Goal: Task Accomplishment & Management: Use online tool/utility

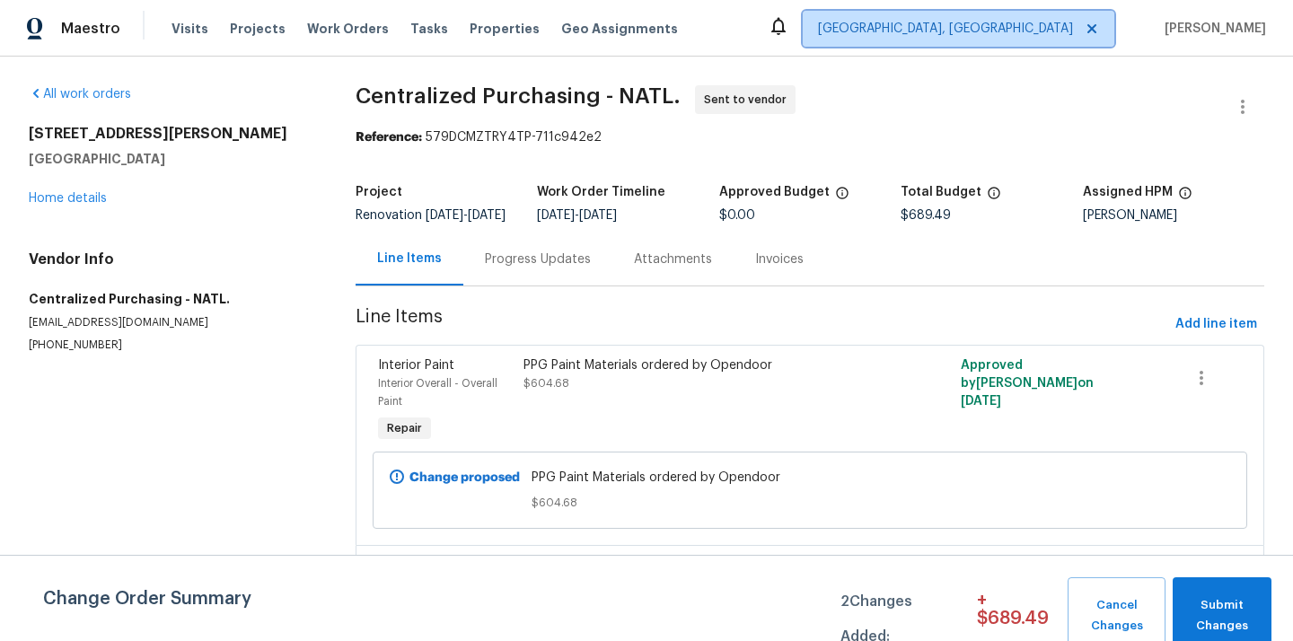
click at [1050, 29] on span "[GEOGRAPHIC_DATA], [GEOGRAPHIC_DATA]" at bounding box center [945, 29] width 255 height 18
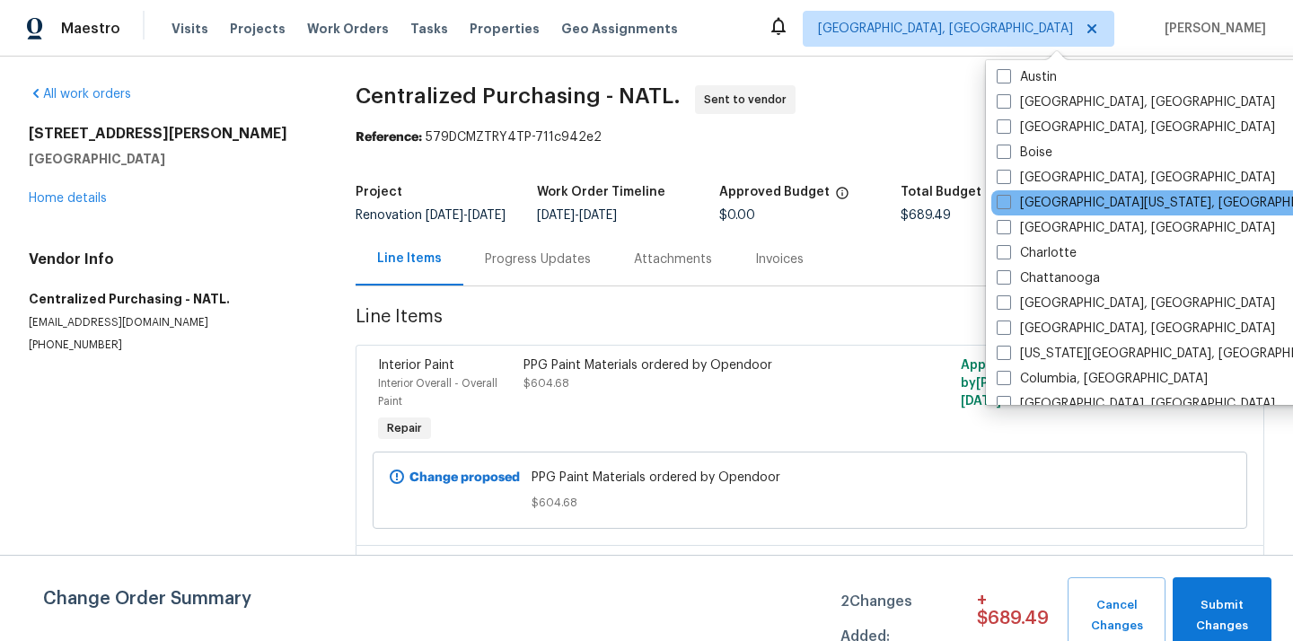
scroll to position [223, 0]
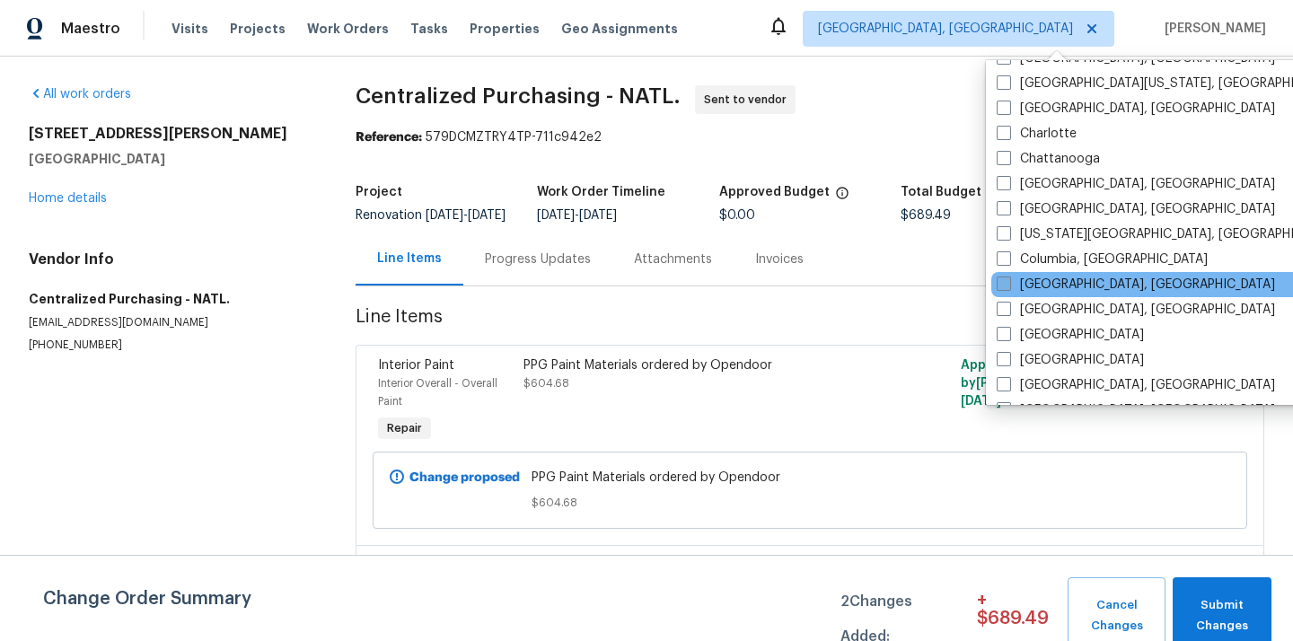
click at [1048, 279] on label "[GEOGRAPHIC_DATA], [GEOGRAPHIC_DATA]" at bounding box center [1136, 285] width 278 height 18
click at [1009, 279] on input "[GEOGRAPHIC_DATA], [GEOGRAPHIC_DATA]" at bounding box center [1003, 282] width 12 height 12
checkbox input "true"
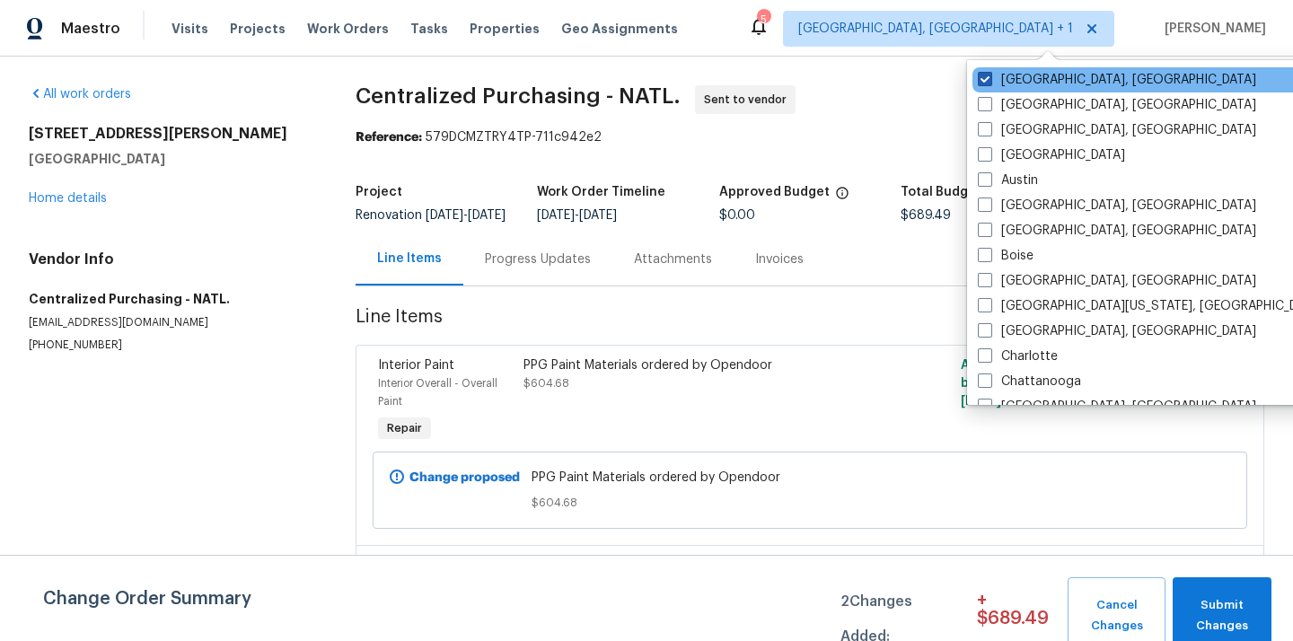
click at [1027, 79] on label "[GEOGRAPHIC_DATA], [GEOGRAPHIC_DATA]" at bounding box center [1117, 80] width 278 height 18
click at [990, 79] on input "[GEOGRAPHIC_DATA], [GEOGRAPHIC_DATA]" at bounding box center [984, 77] width 12 height 12
checkbox input "false"
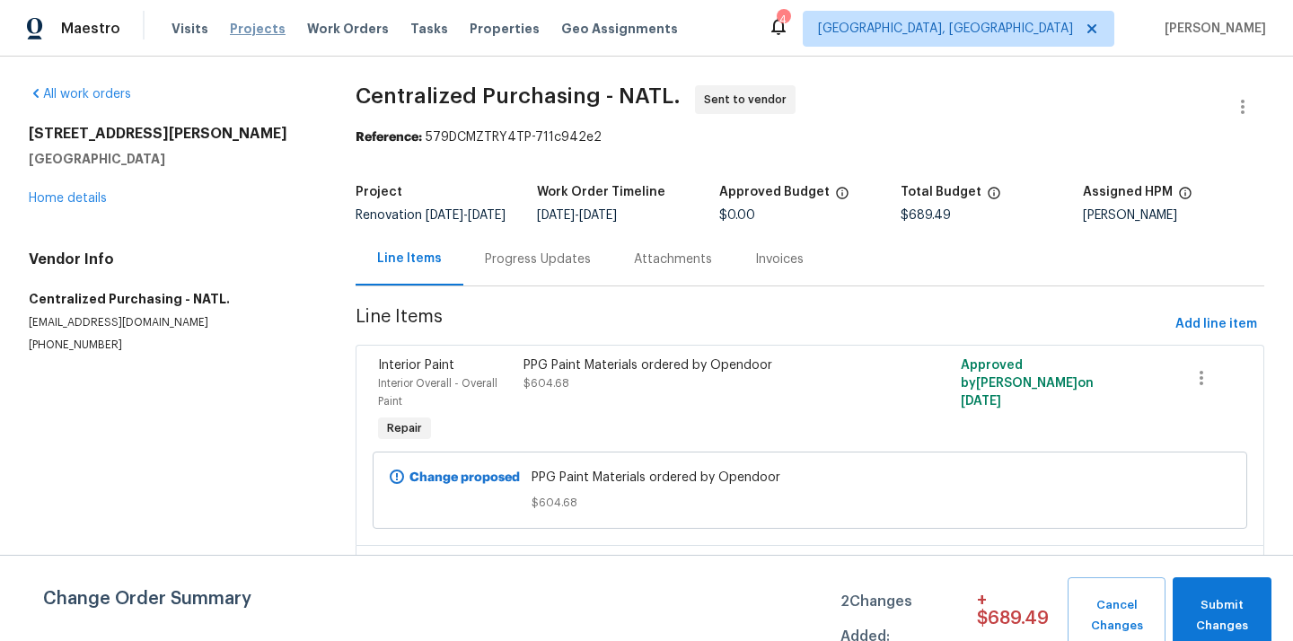
click at [236, 21] on span "Projects" at bounding box center [258, 29] width 56 height 18
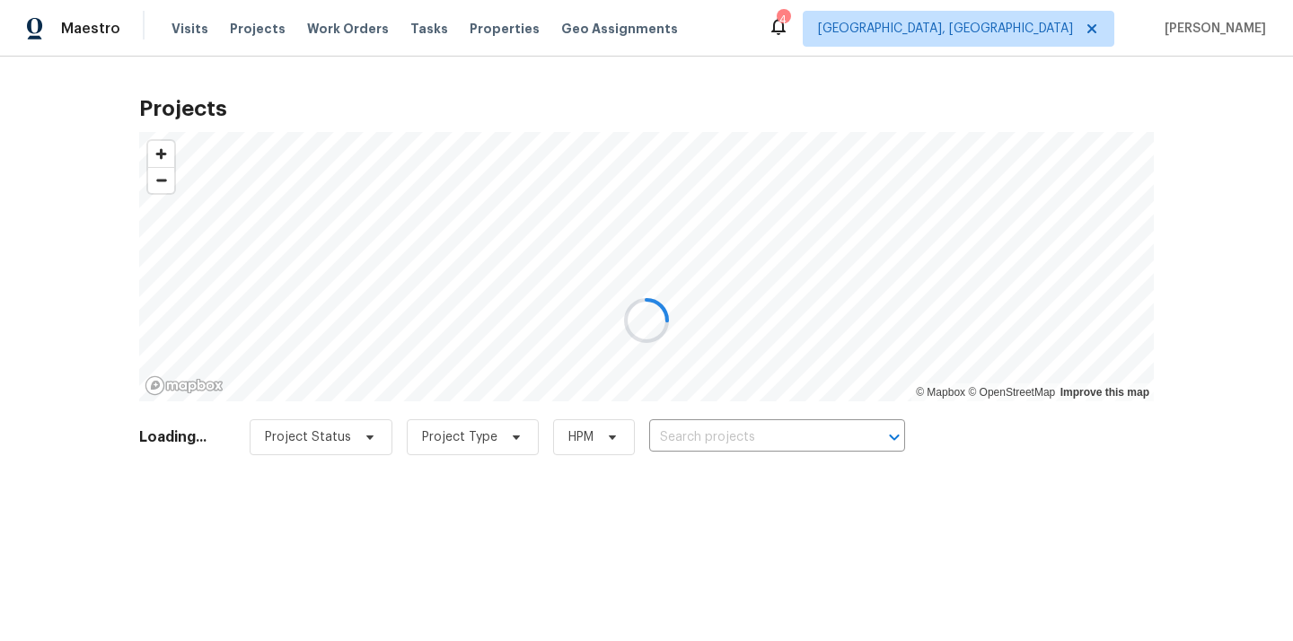
click at [751, 440] on div at bounding box center [646, 320] width 1293 height 641
click at [749, 440] on div at bounding box center [646, 320] width 1293 height 641
click at [749, 438] on div at bounding box center [646, 320] width 1293 height 641
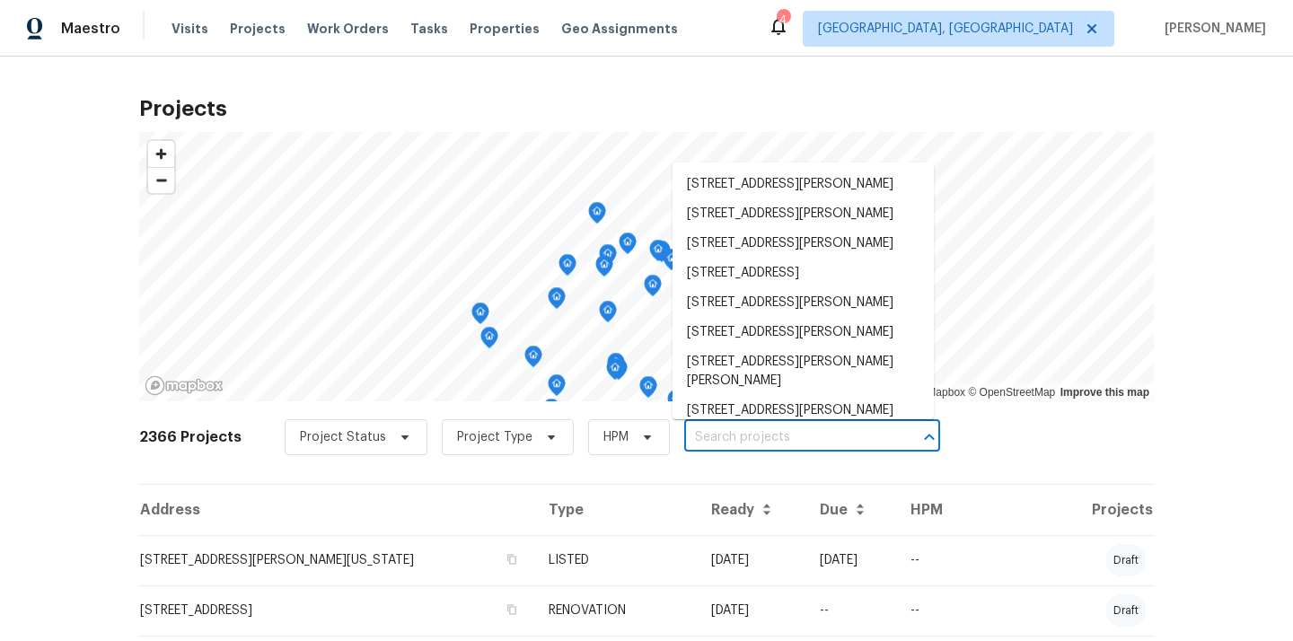
click at [773, 441] on input "text" at bounding box center [787, 438] width 206 height 28
paste input "[STREET_ADDRESS]"
type input "[STREET_ADDRESS]"
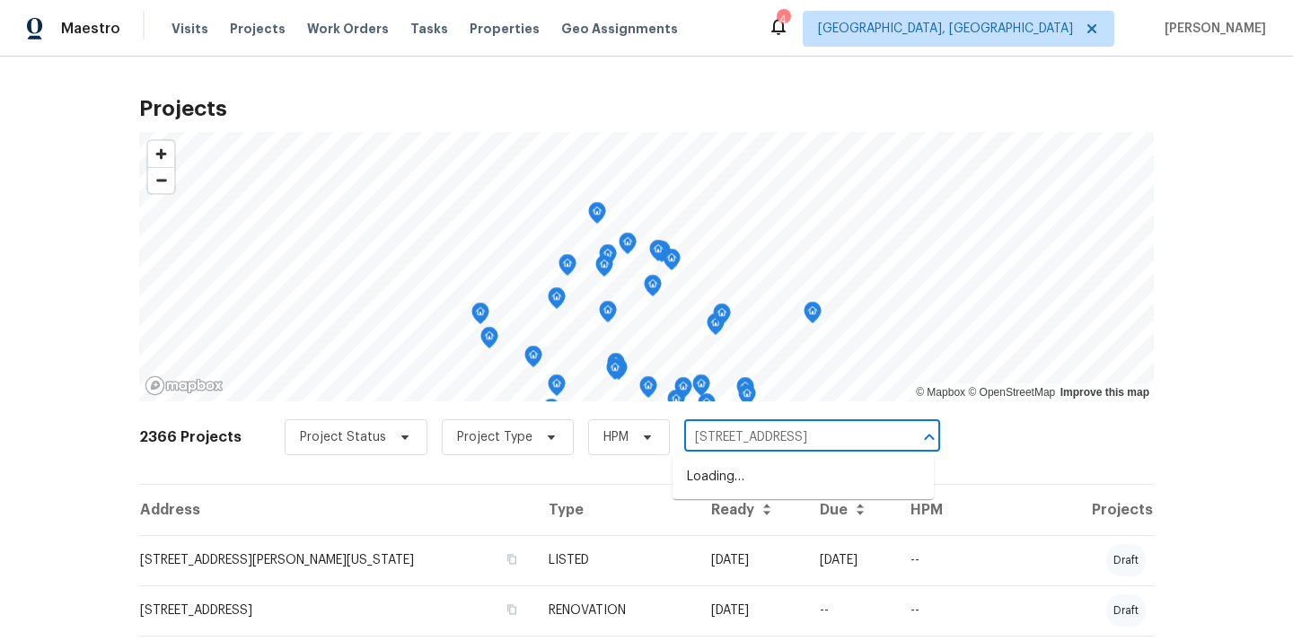
scroll to position [0, 79]
click at [742, 475] on li "[STREET_ADDRESS]" at bounding box center [803, 478] width 261 height 30
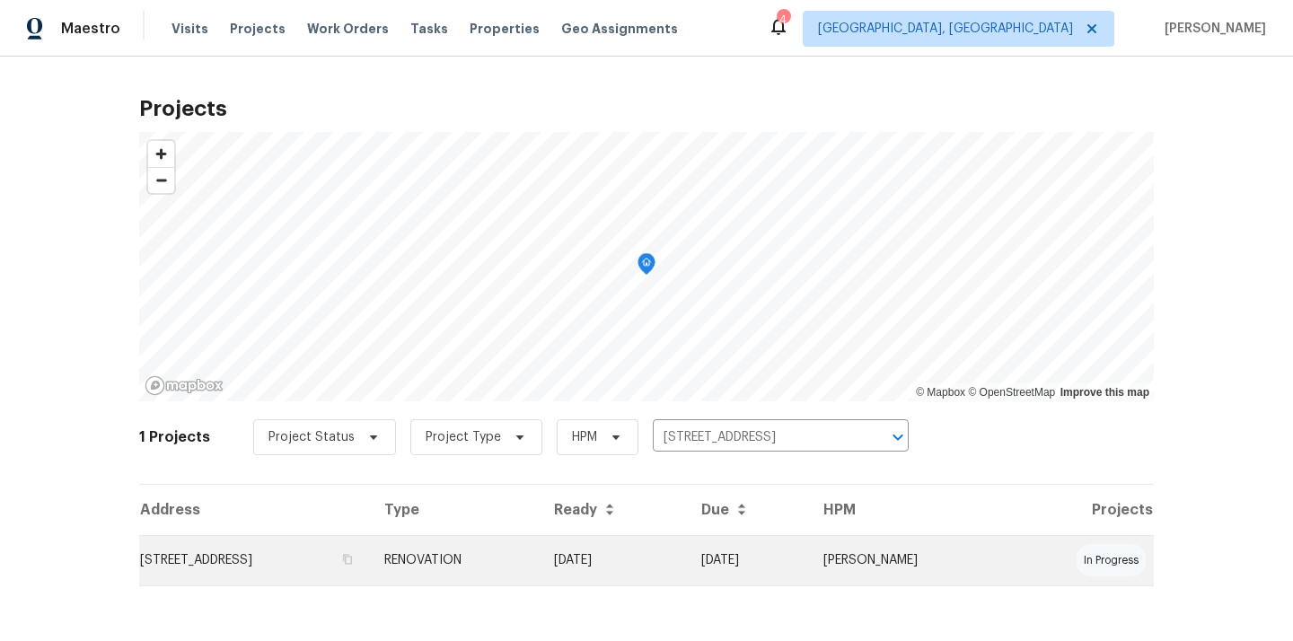
click at [334, 562] on td "[STREET_ADDRESS]" at bounding box center [254, 560] width 231 height 50
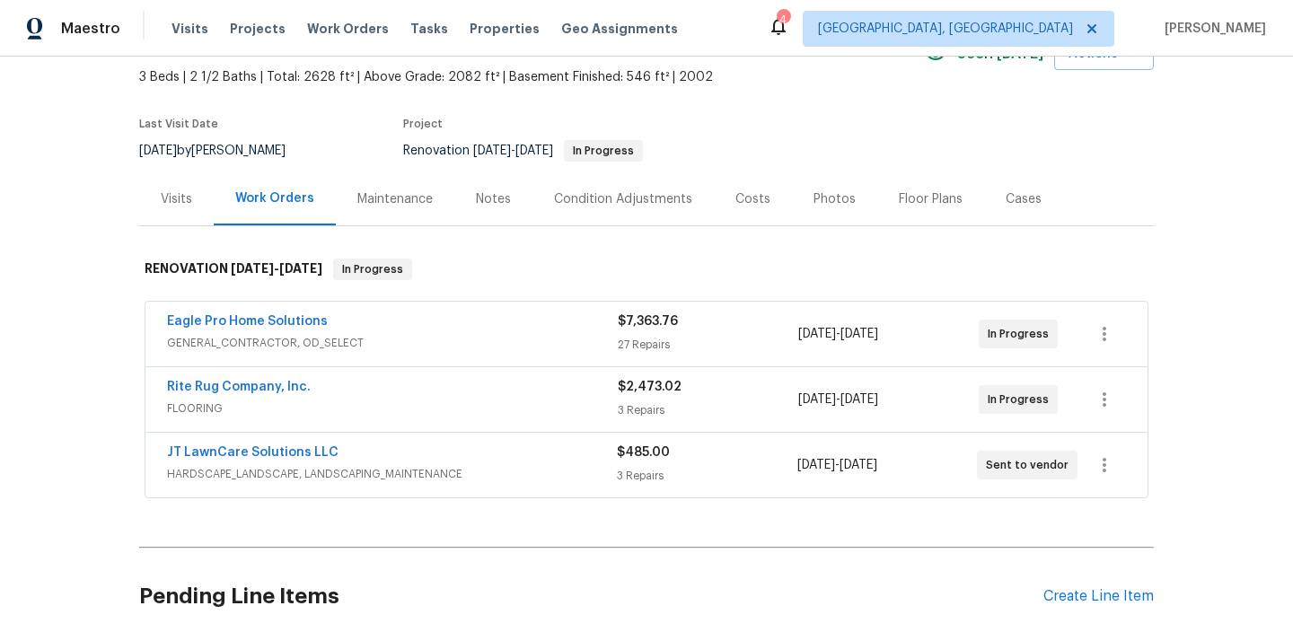
scroll to position [153, 0]
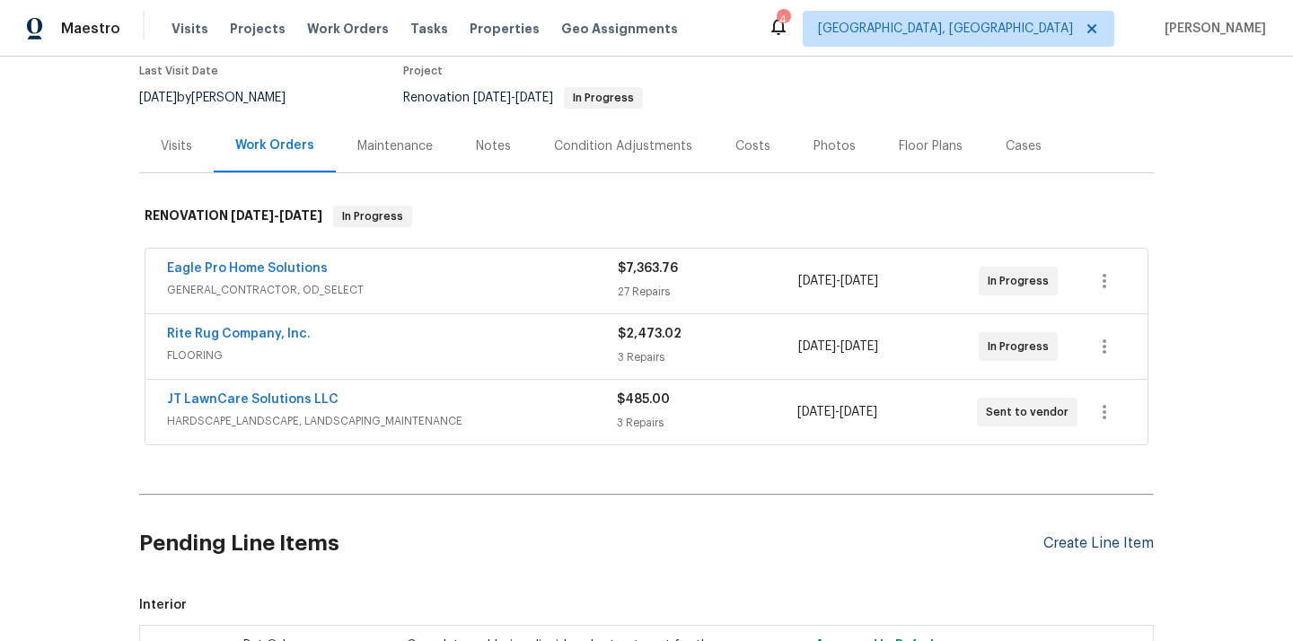
click at [1101, 543] on div "Create Line Item" at bounding box center [1099, 543] width 110 height 17
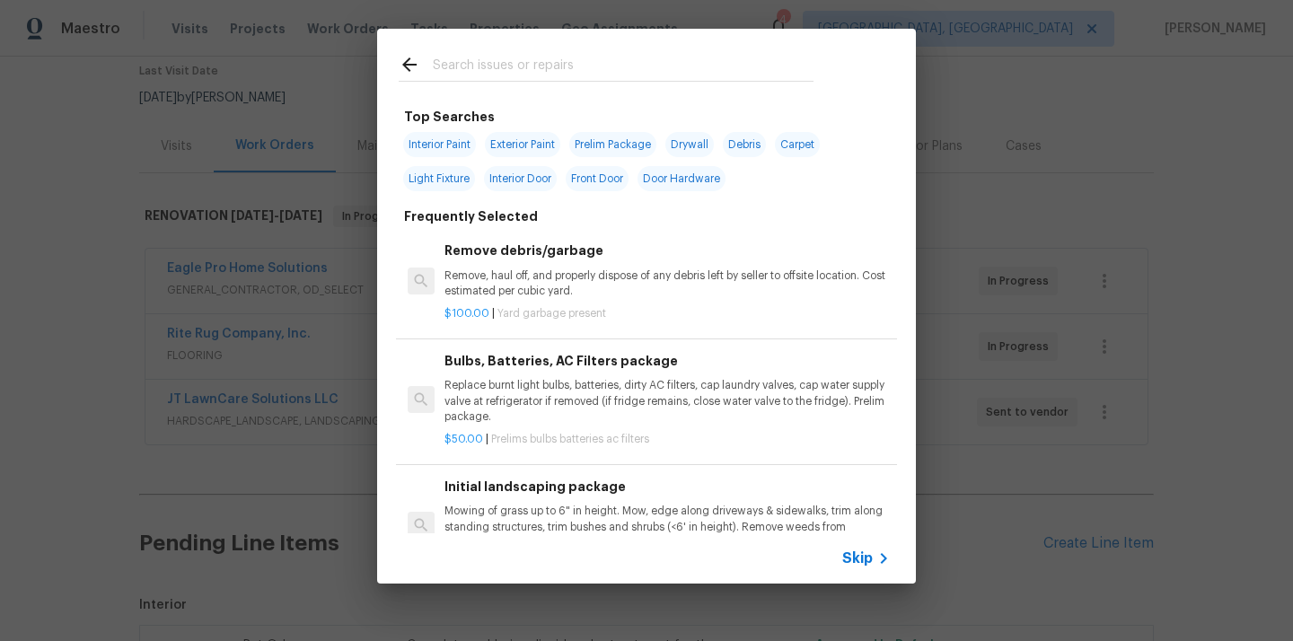
click at [631, 67] on input "text" at bounding box center [623, 67] width 381 height 27
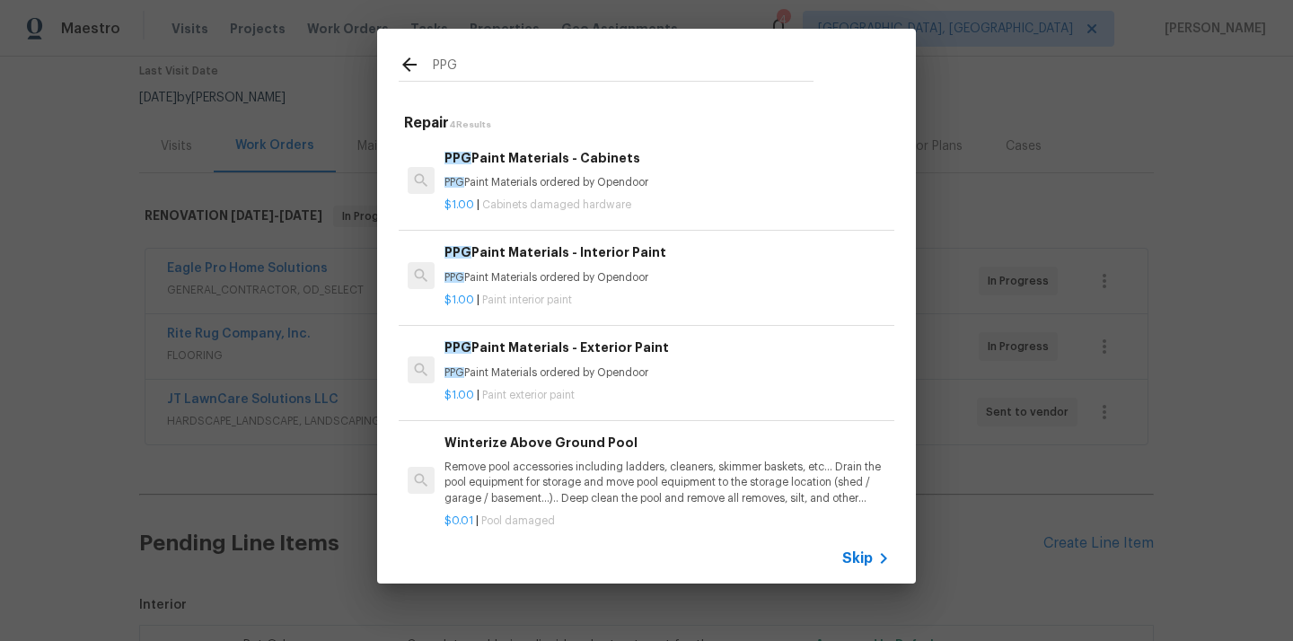
type input "PPG"
click at [563, 283] on p "PPG Paint Materials ordered by Opendoor" at bounding box center [667, 277] width 445 height 15
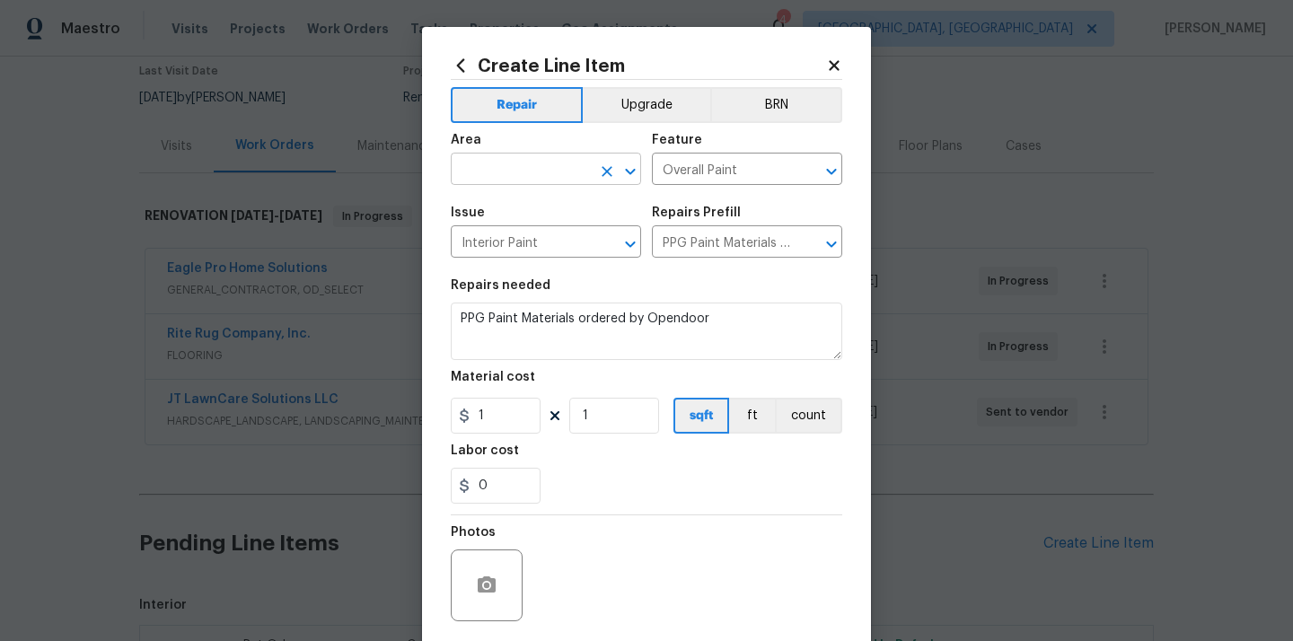
click at [510, 167] on input "text" at bounding box center [521, 171] width 140 height 28
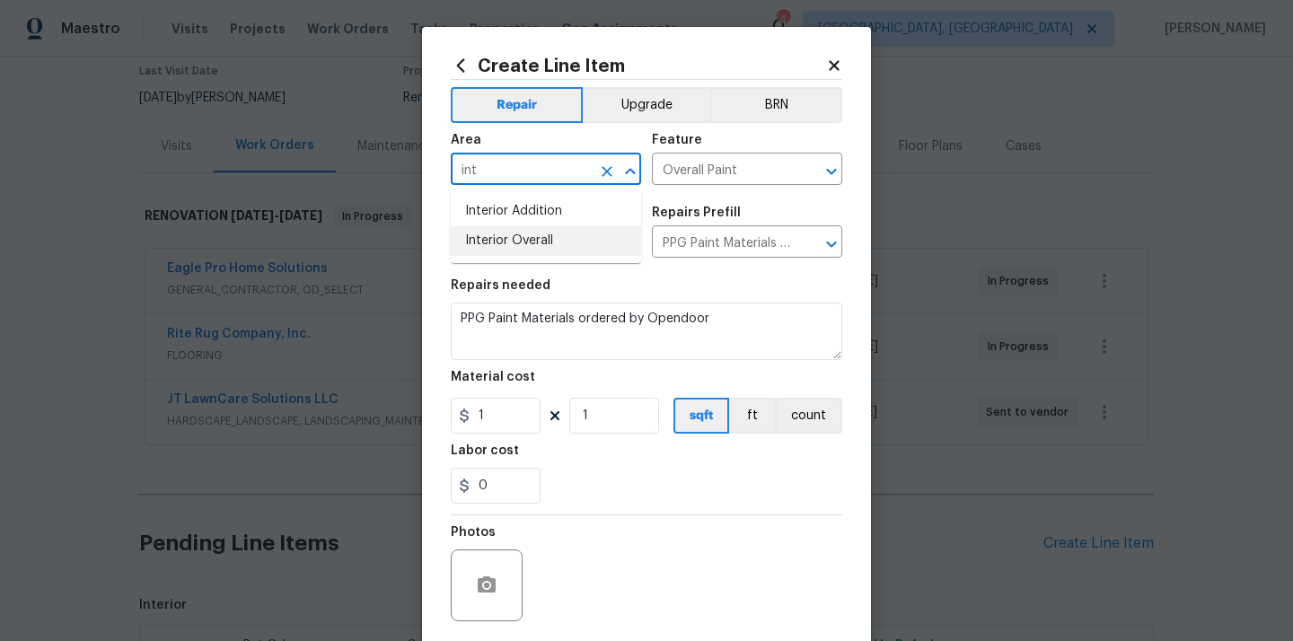
click at [502, 240] on li "Interior Overall" at bounding box center [546, 241] width 190 height 30
type input "Interior Overall"
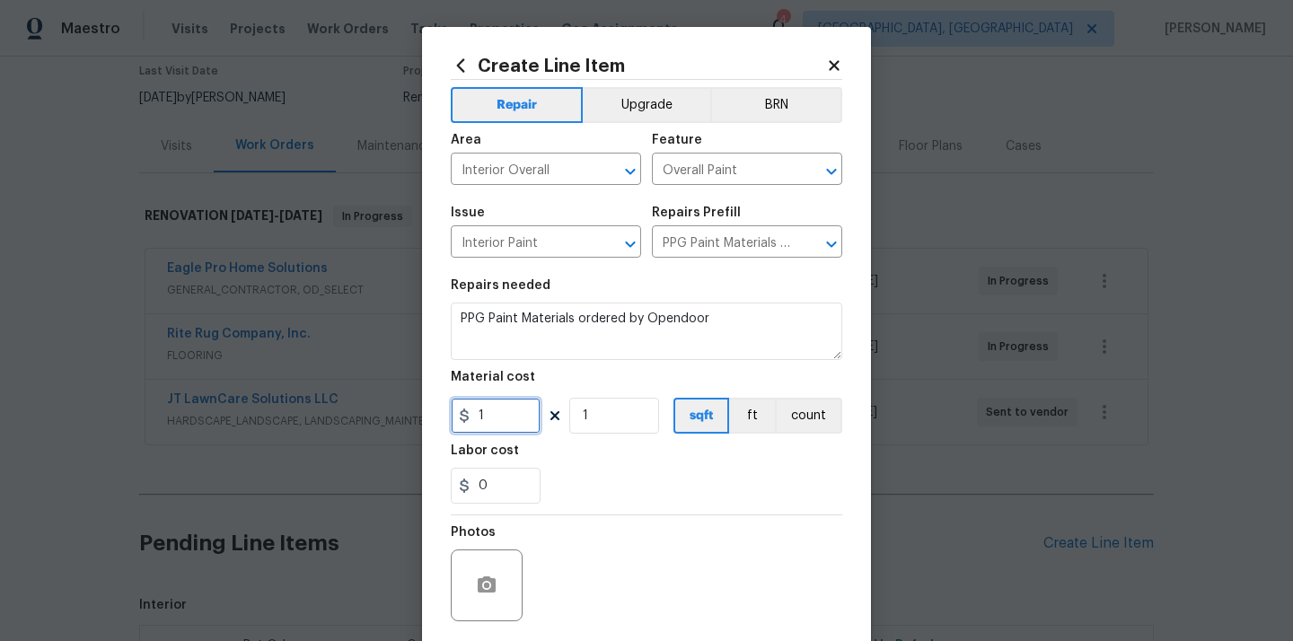
drag, startPoint x: 494, startPoint y: 418, endPoint x: 454, endPoint y: 414, distance: 40.6
click at [454, 414] on input "1" at bounding box center [496, 416] width 90 height 36
paste input "257.88"
type input "257.88"
click at [664, 471] on div "0" at bounding box center [647, 486] width 392 height 36
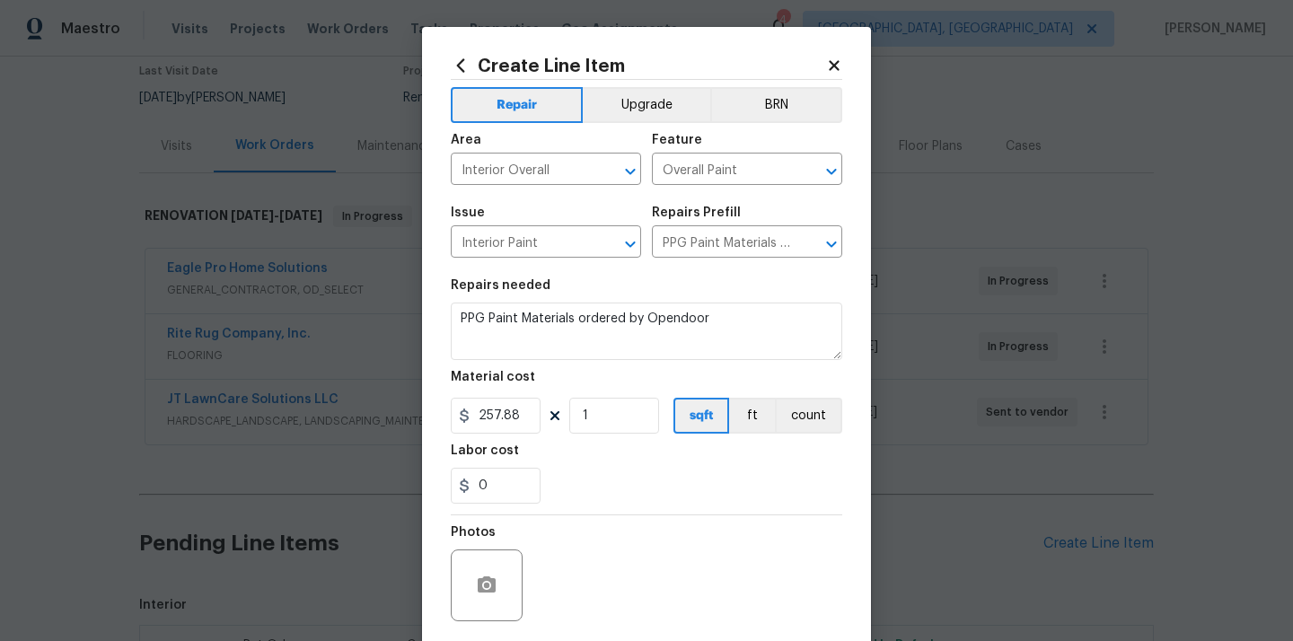
scroll to position [133, 0]
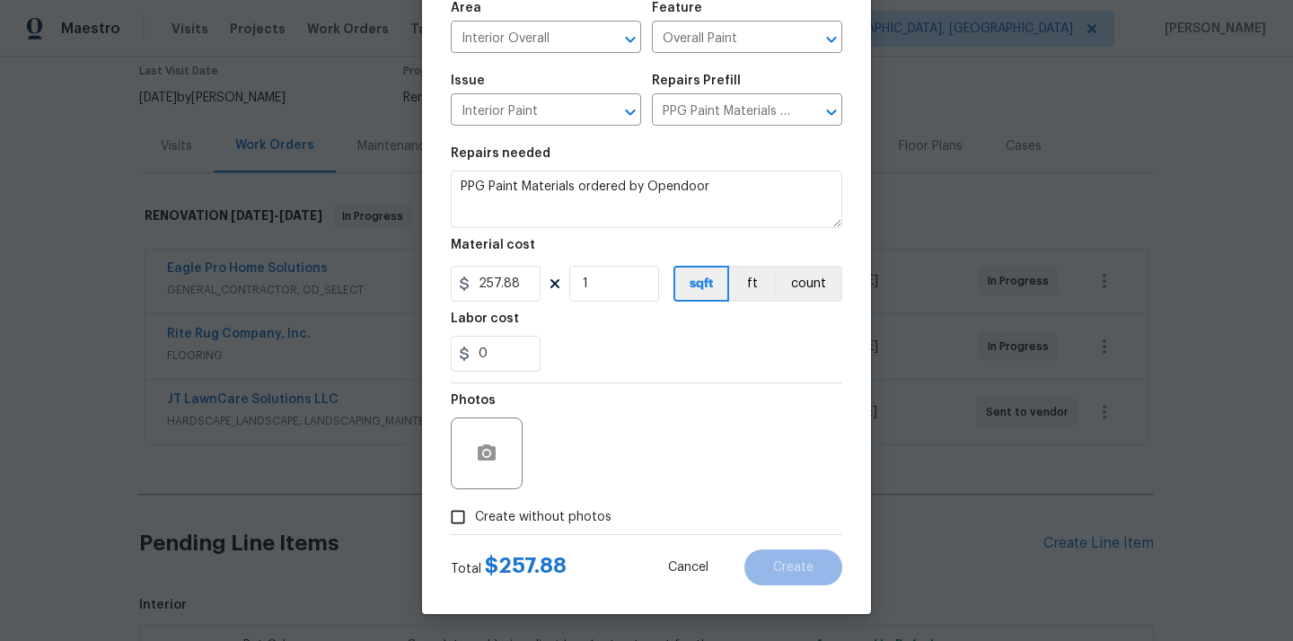
click at [559, 521] on span "Create without photos" at bounding box center [543, 517] width 137 height 19
click at [475, 521] on input "Create without photos" at bounding box center [458, 517] width 34 height 34
checkbox input "true"
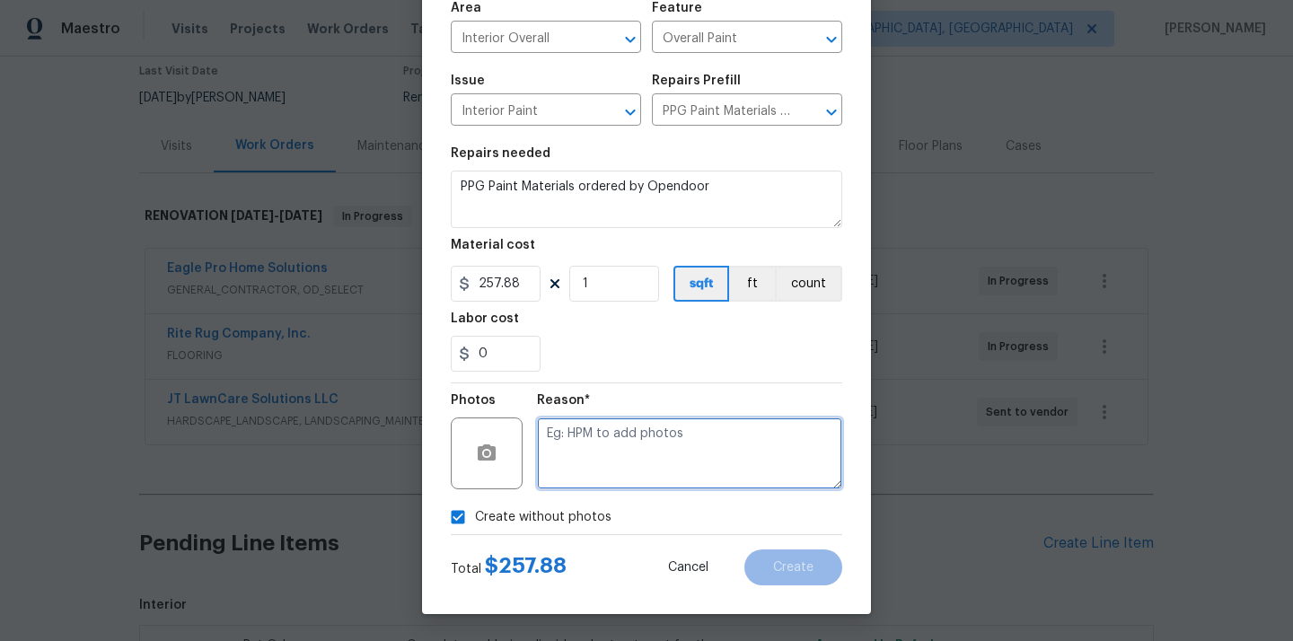
click at [586, 448] on textarea at bounding box center [689, 454] width 305 height 72
type textarea "N/A"
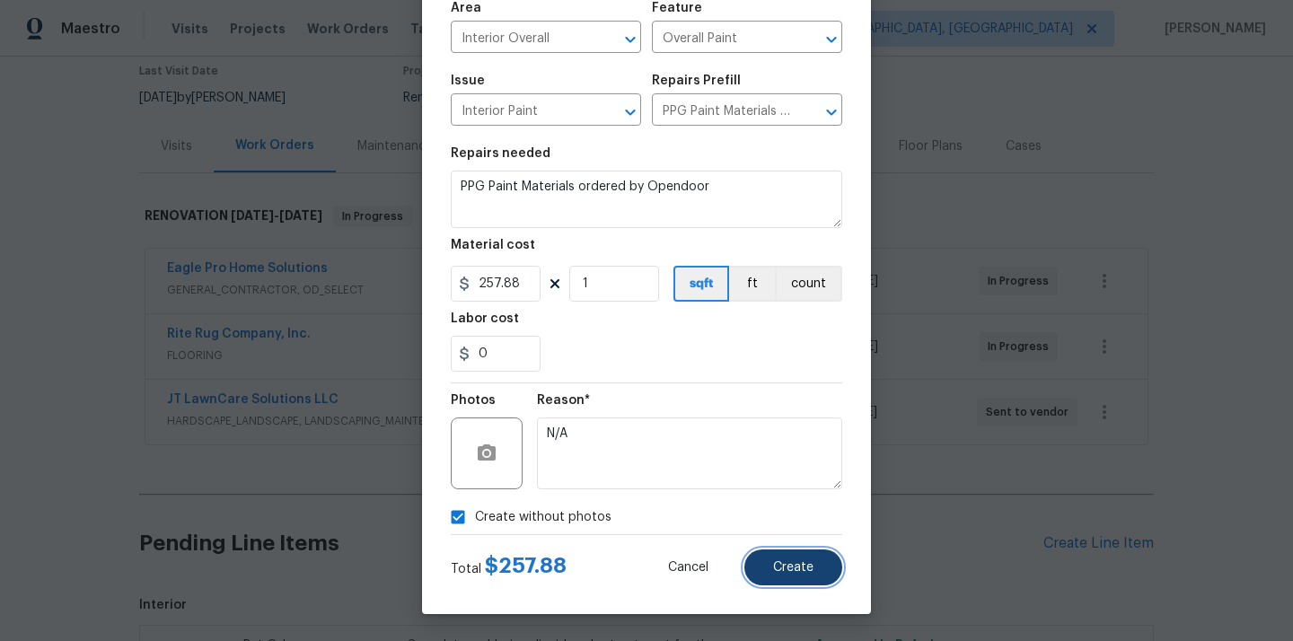
click at [785, 551] on button "Create" at bounding box center [794, 568] width 98 height 36
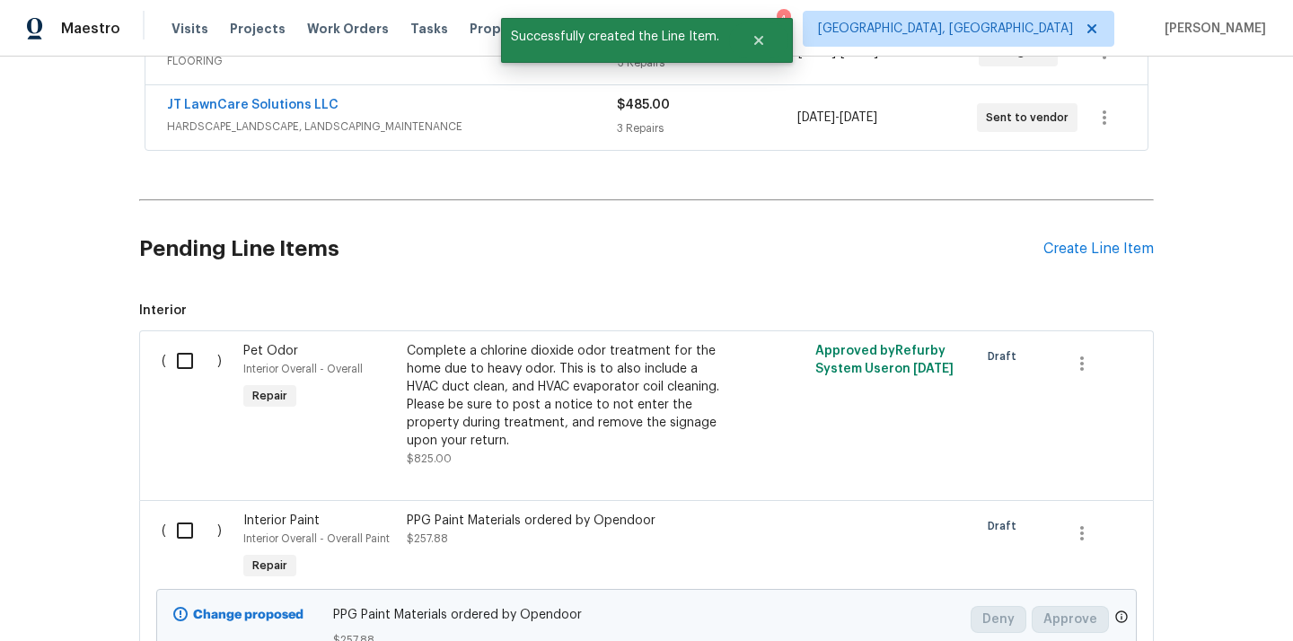
scroll to position [613, 0]
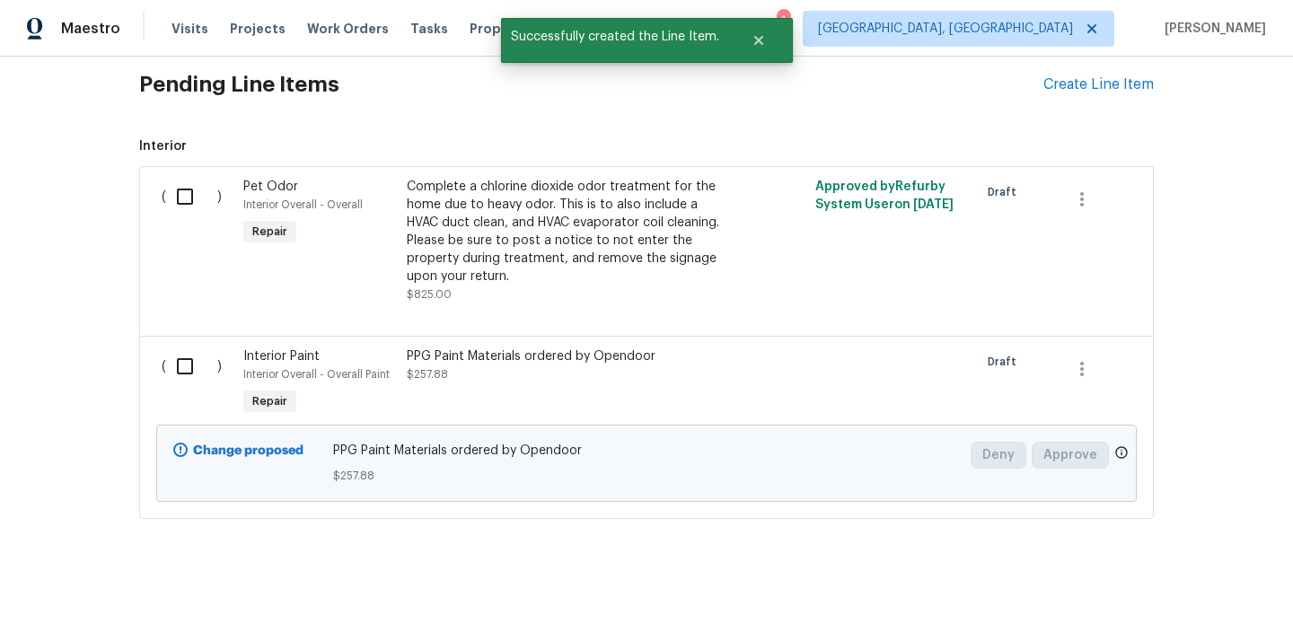
click at [181, 365] on input "checkbox" at bounding box center [191, 367] width 51 height 38
checkbox input "true"
click at [1192, 611] on button "Create Work Order" at bounding box center [1190, 596] width 148 height 33
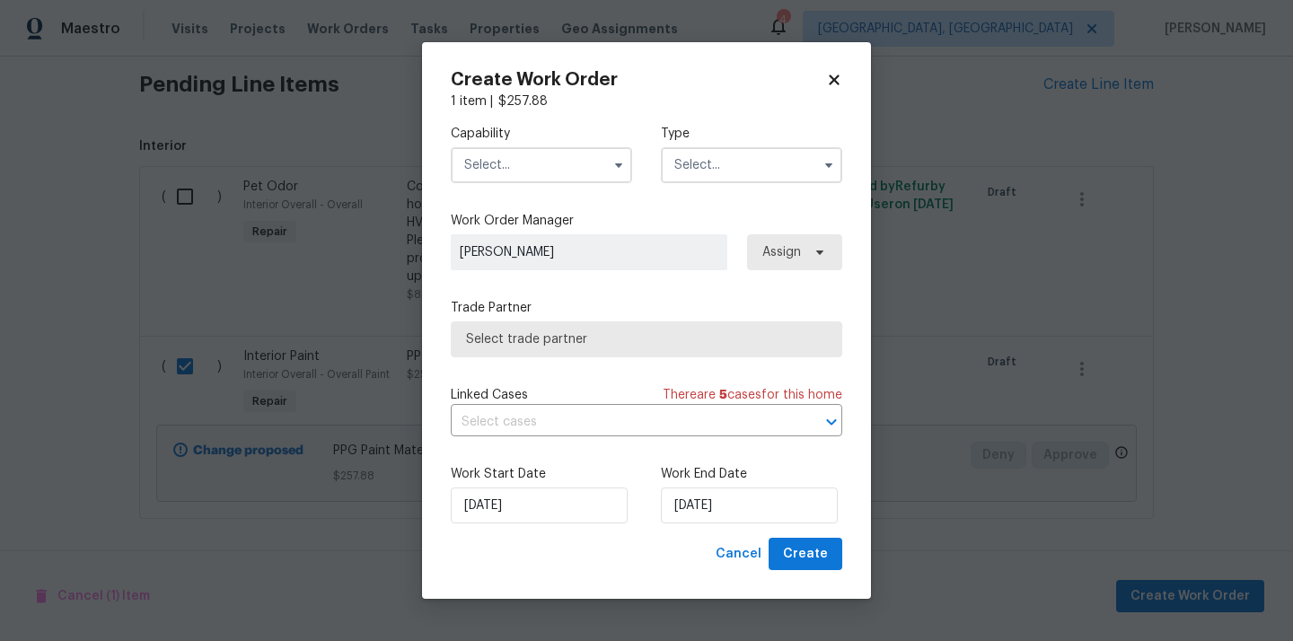
click at [503, 150] on input "text" at bounding box center [541, 165] width 181 height 36
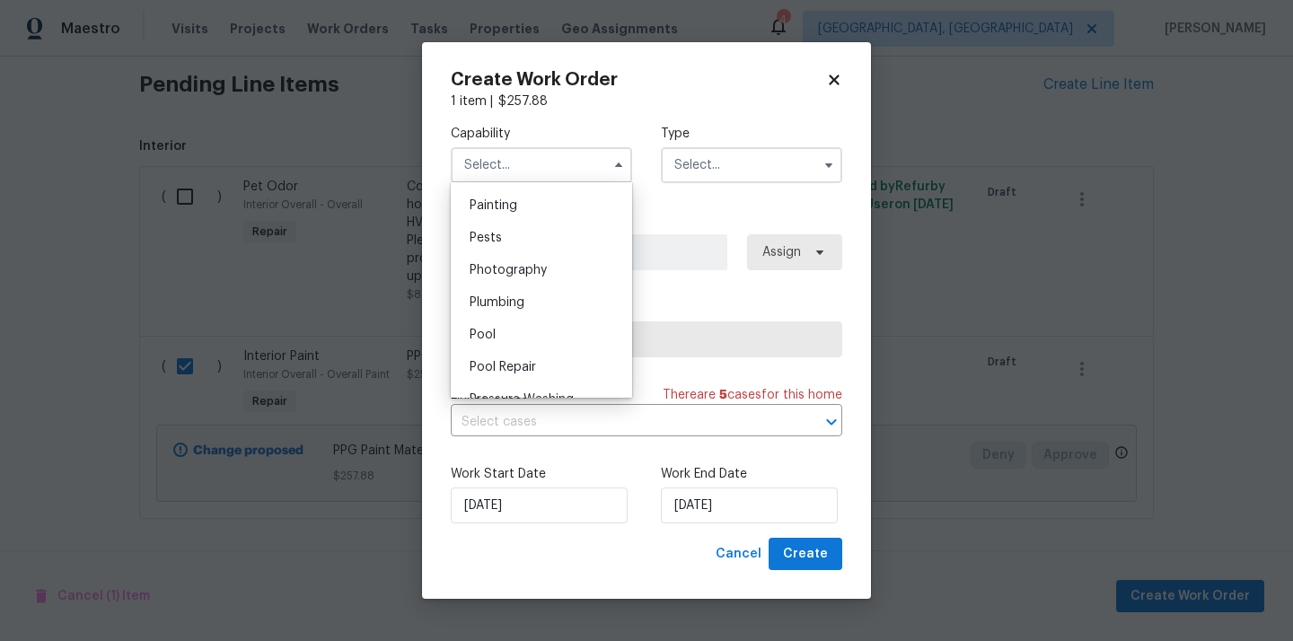
scroll to position [1477, 0]
click at [527, 231] on div "Painting" at bounding box center [541, 234] width 172 height 32
type input "Painting"
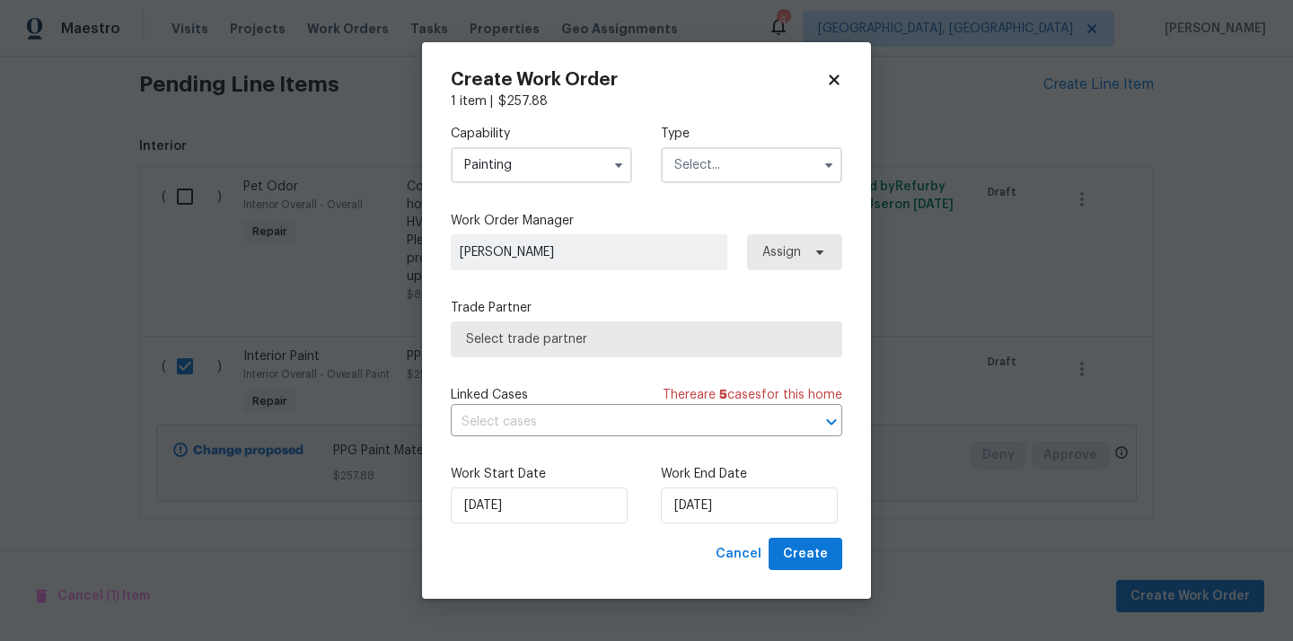
click at [718, 159] on input "text" at bounding box center [751, 165] width 181 height 36
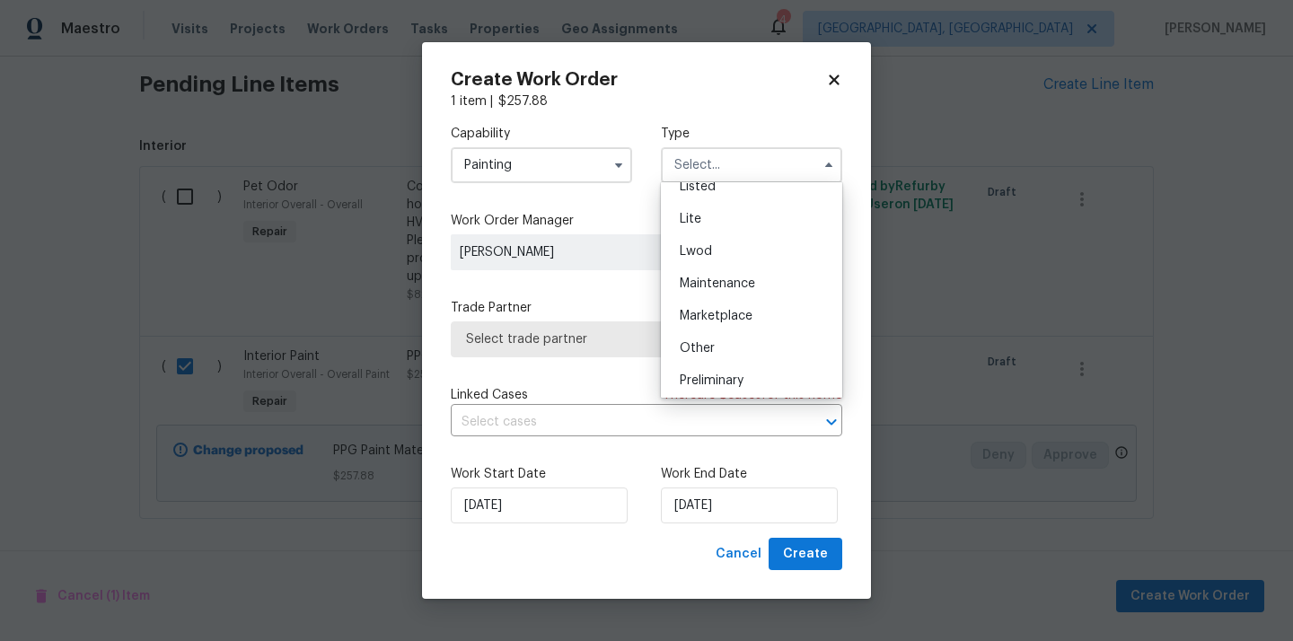
scroll to position [408, 0]
click at [732, 240] on div "Renovation" at bounding box center [751, 248] width 172 height 32
type input "Renovation"
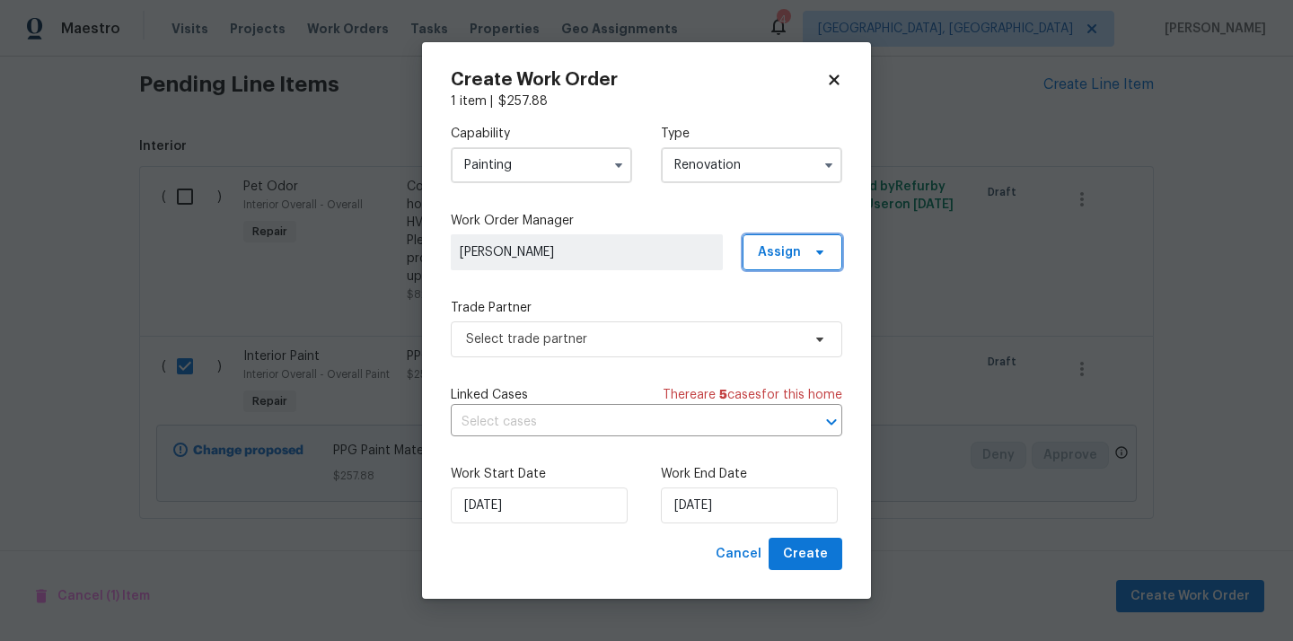
click at [772, 267] on span "Assign" at bounding box center [793, 252] width 100 height 36
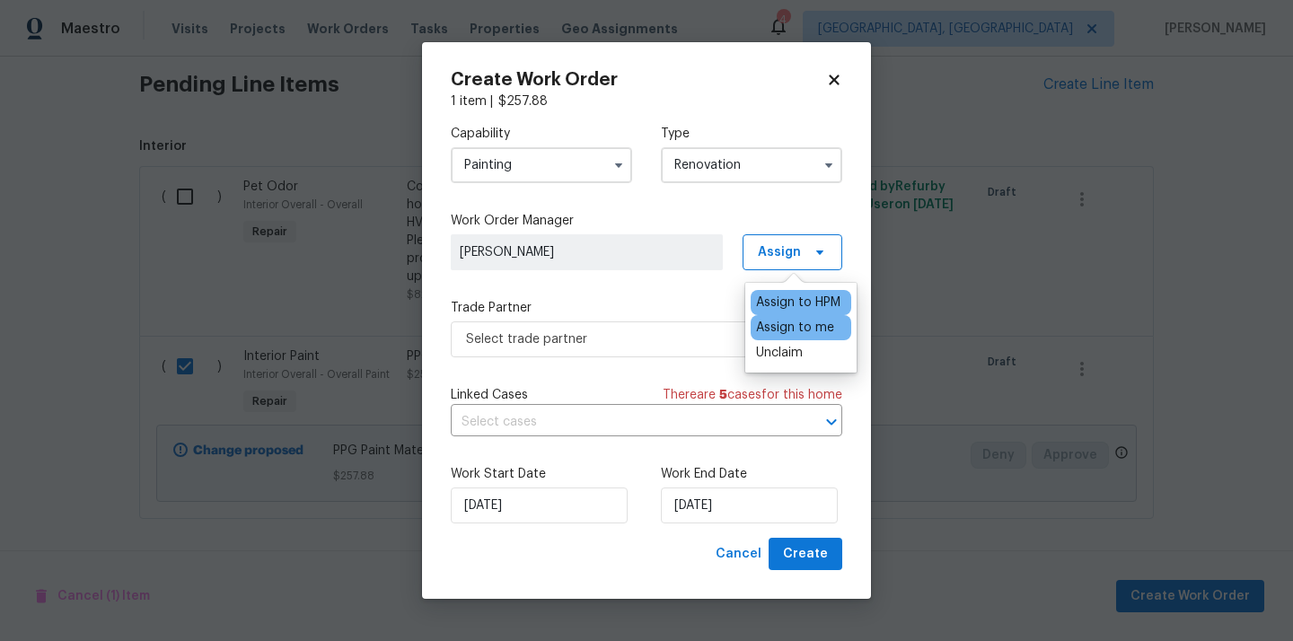
click at [774, 333] on div "Assign to me" at bounding box center [795, 328] width 78 height 18
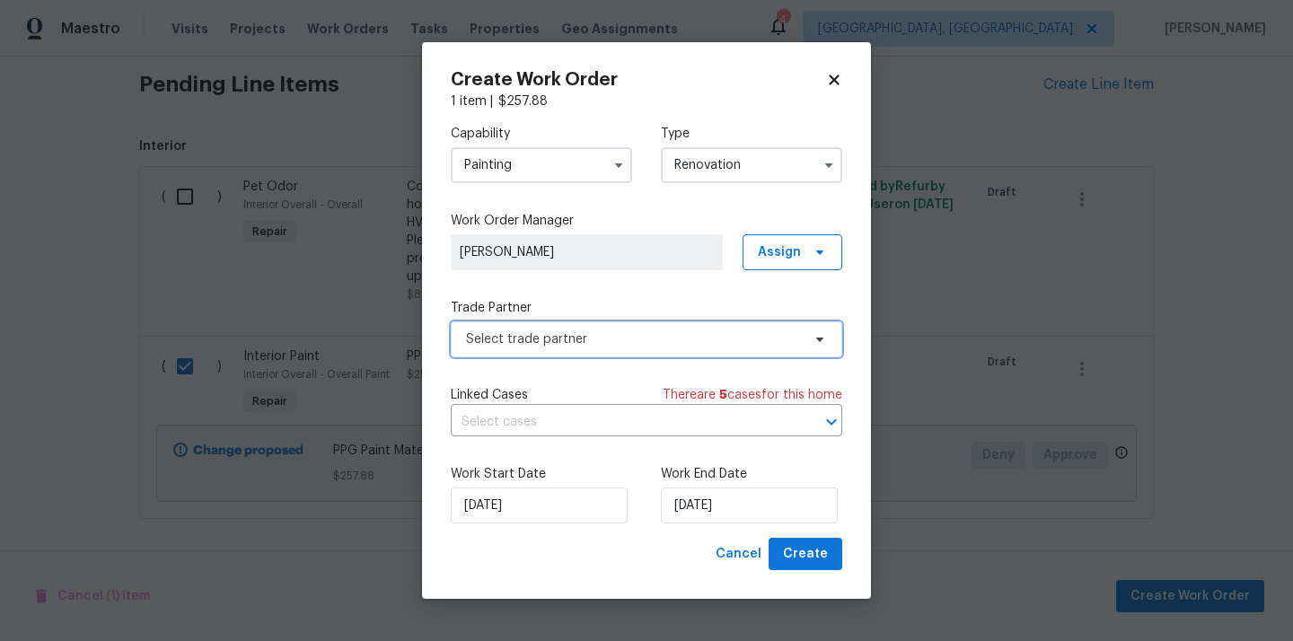
click at [621, 352] on span "Select trade partner" at bounding box center [647, 340] width 392 height 36
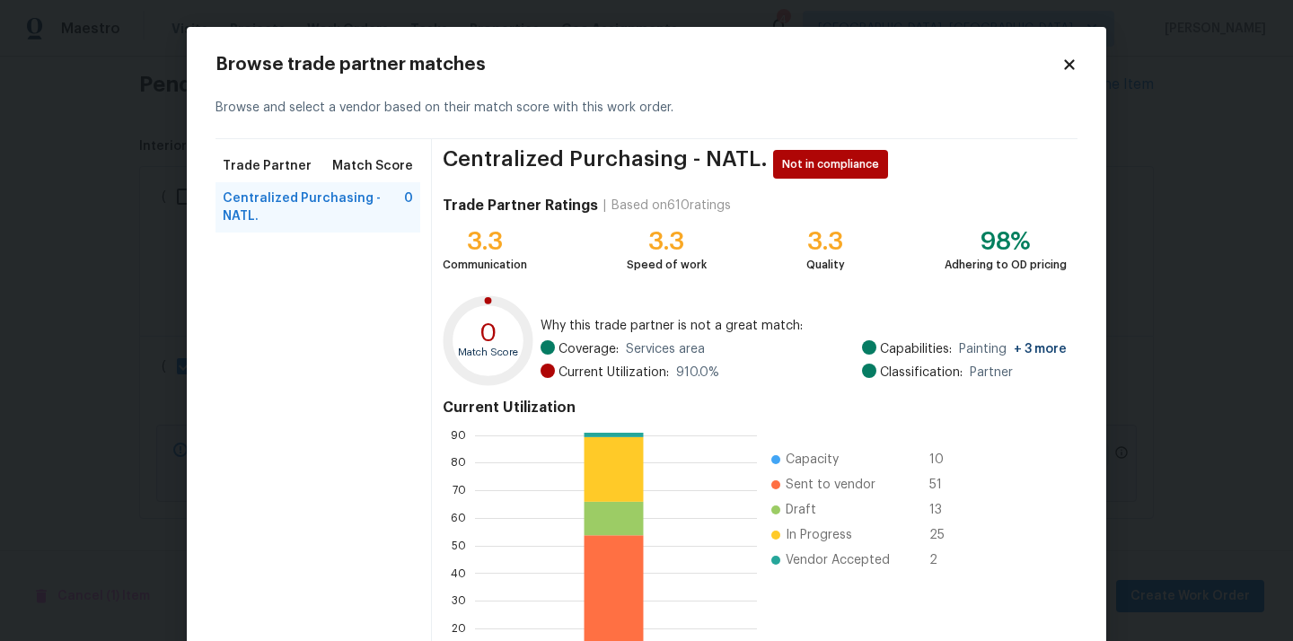
scroll to position [151, 0]
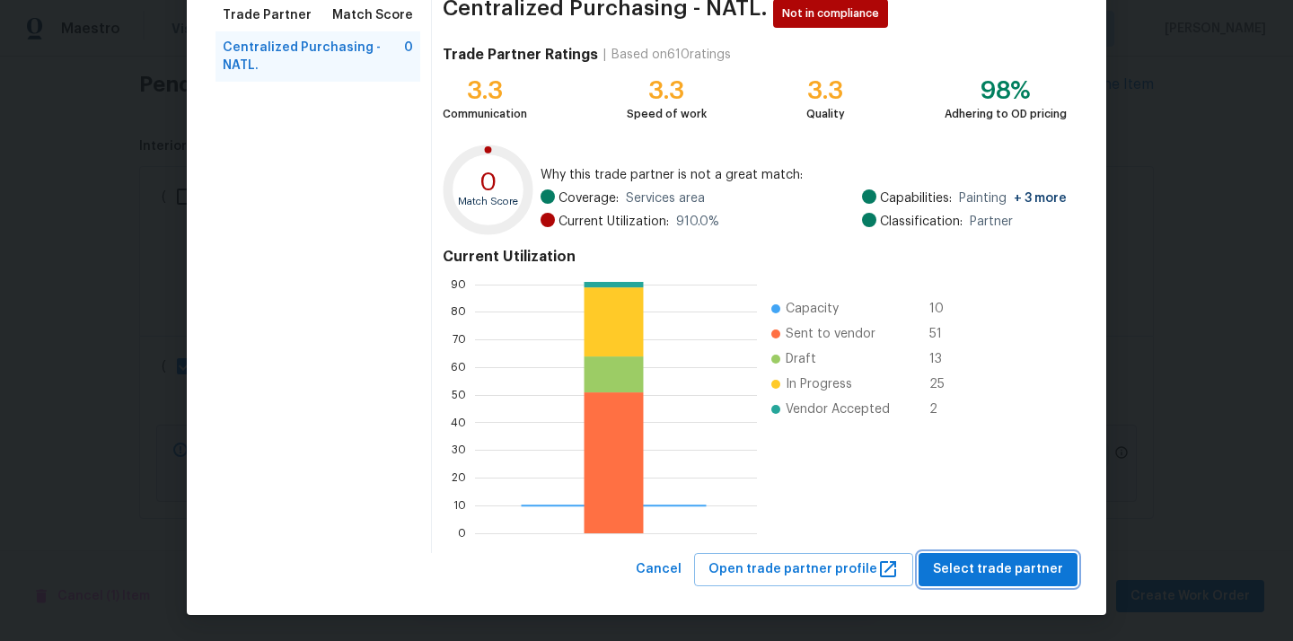
click at [1014, 576] on span "Select trade partner" at bounding box center [998, 570] width 130 height 22
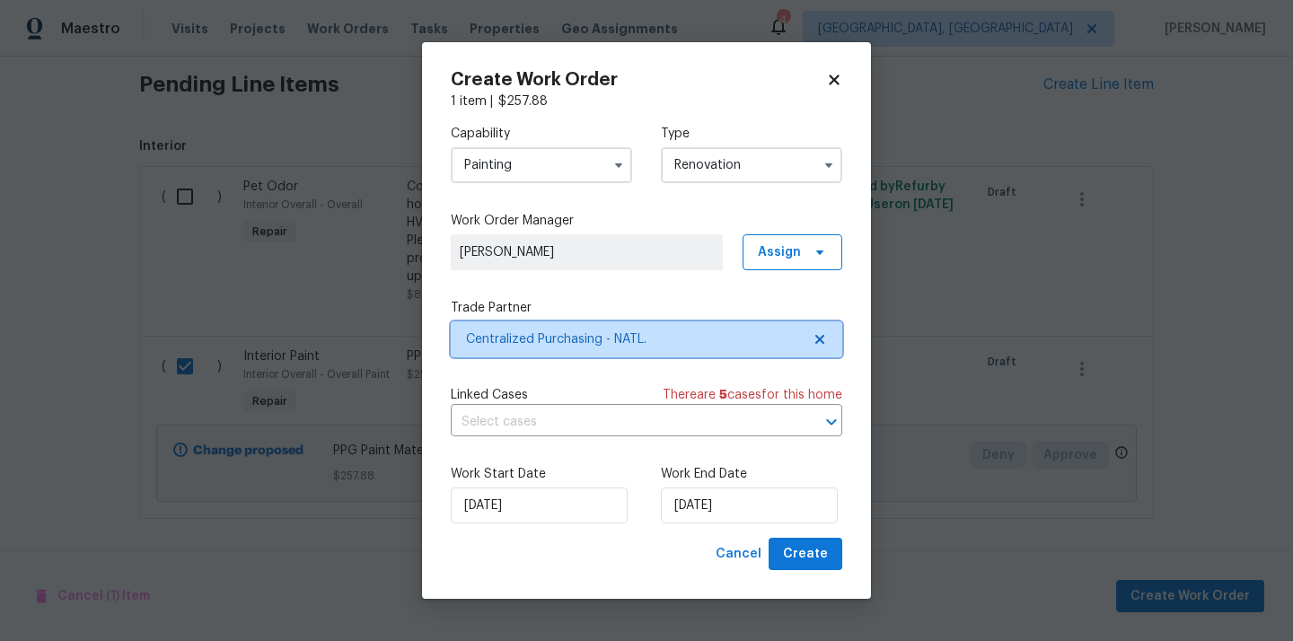
scroll to position [0, 0]
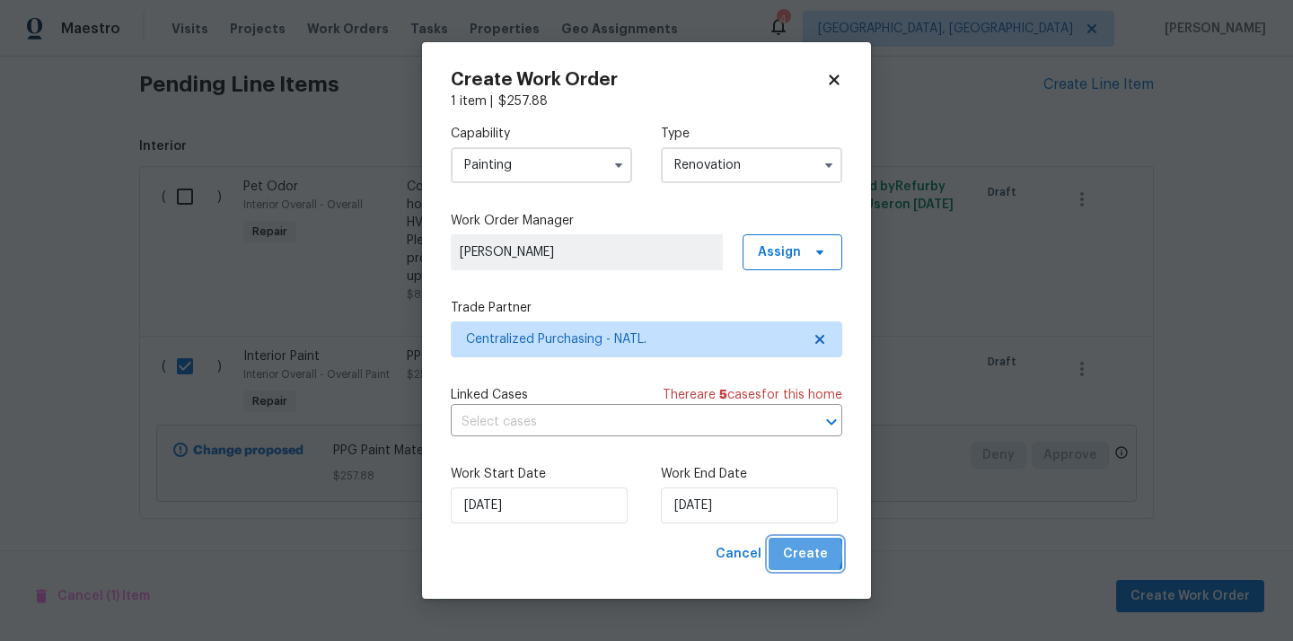
click at [789, 552] on span "Create" at bounding box center [805, 554] width 45 height 22
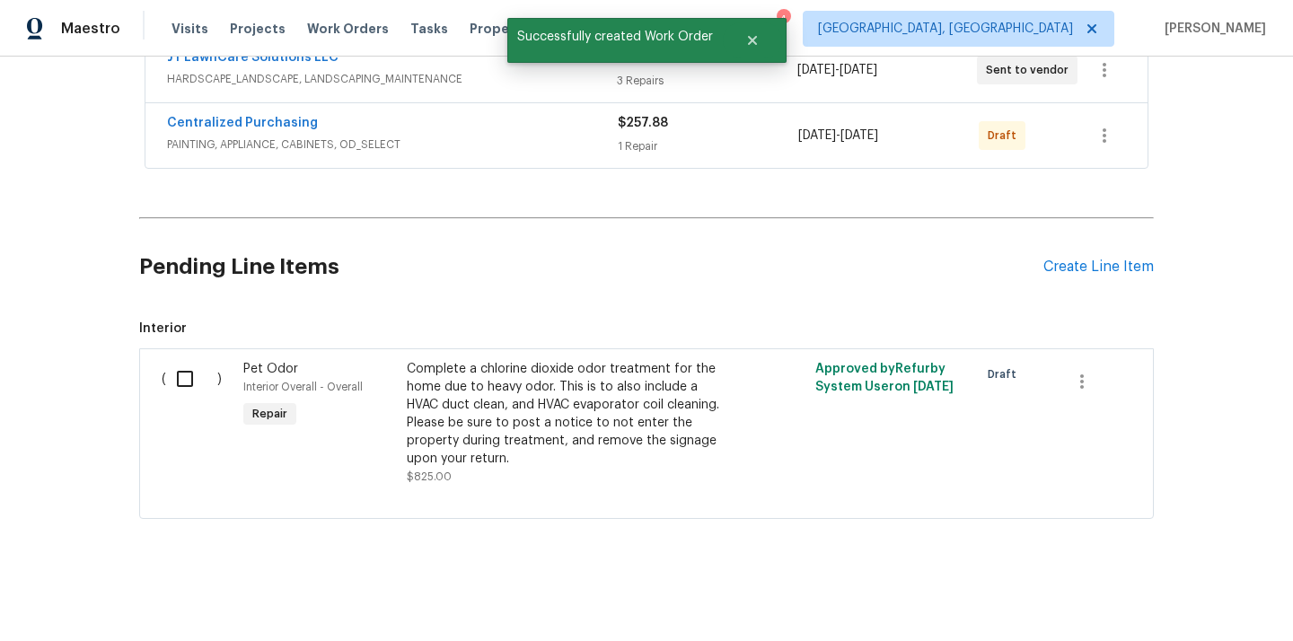
scroll to position [392, 0]
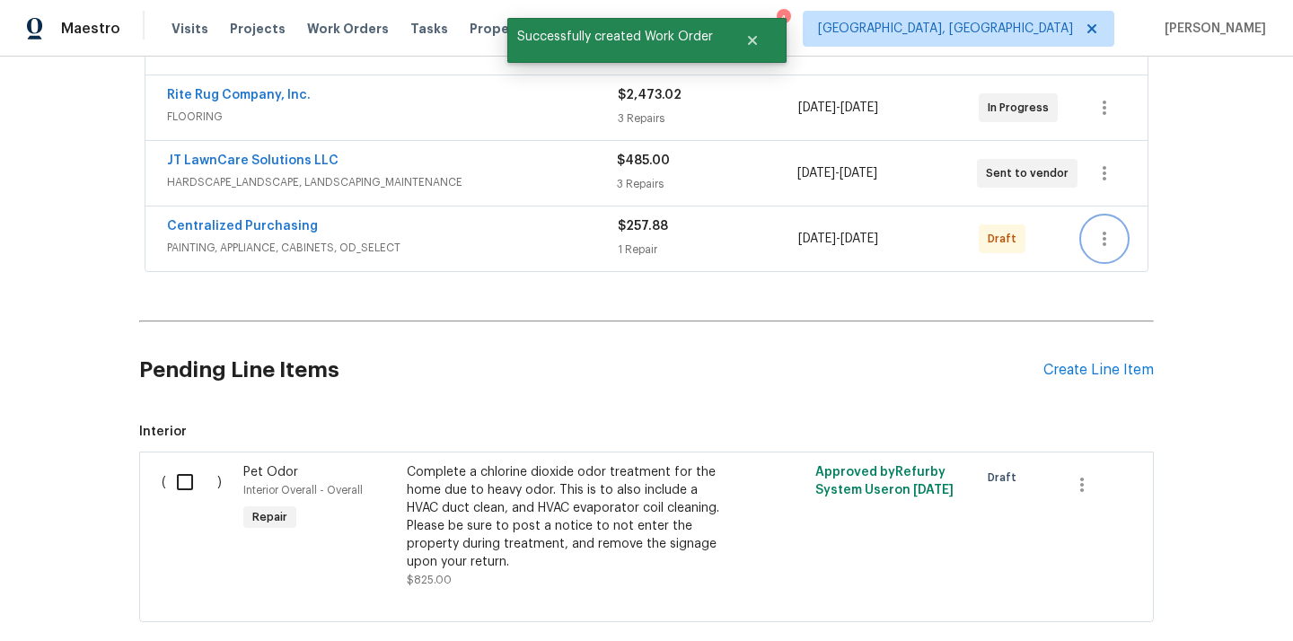
click at [1115, 244] on button "button" at bounding box center [1104, 238] width 43 height 43
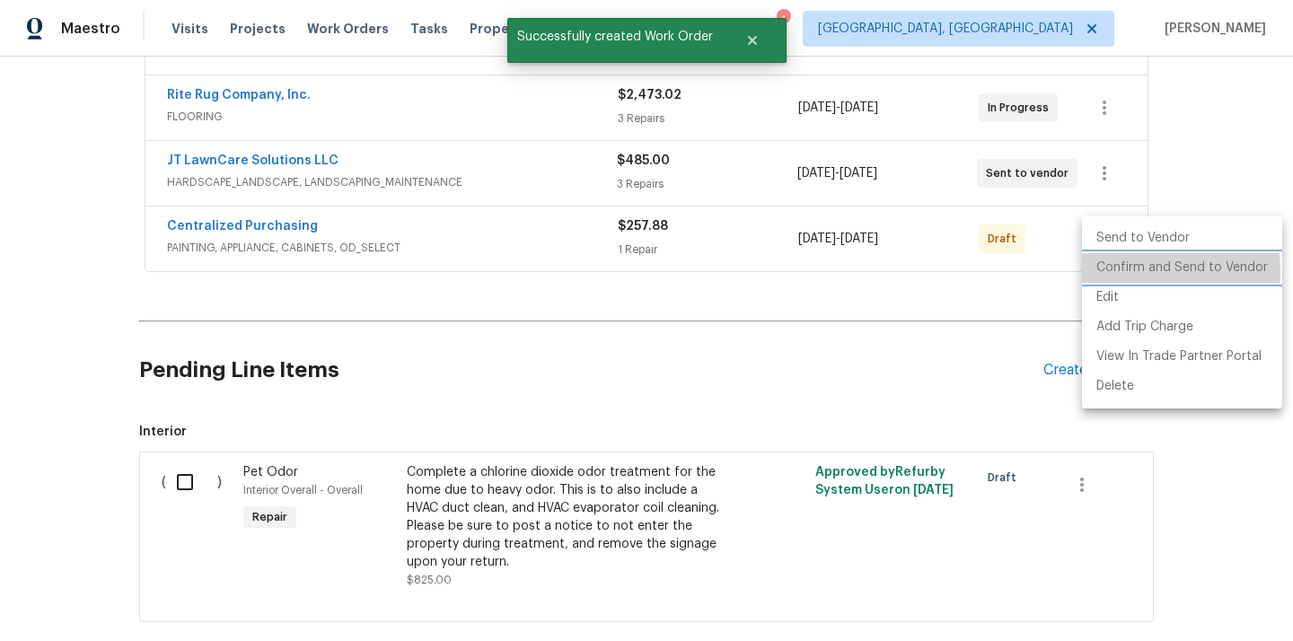
click at [1115, 272] on li "Confirm and Send to Vendor" at bounding box center [1182, 268] width 200 height 30
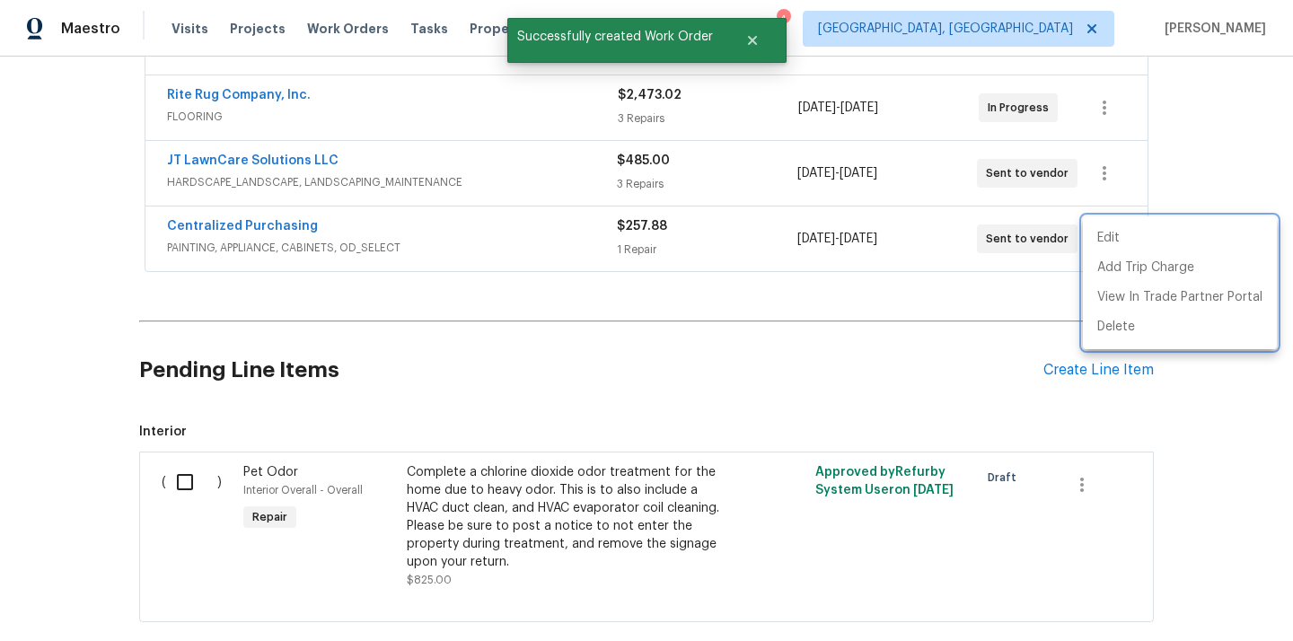
click at [291, 206] on div at bounding box center [646, 320] width 1293 height 641
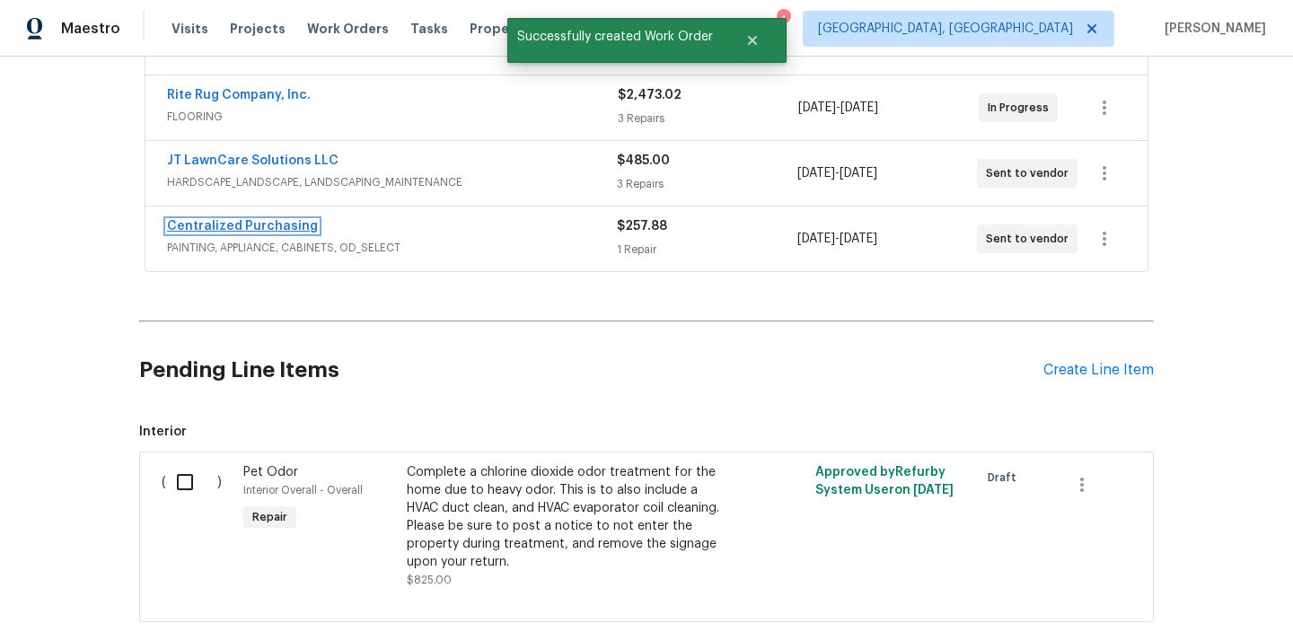
click at [242, 224] on link "Centralized Purchasing" at bounding box center [242, 226] width 151 height 13
